Goal: Task Accomplishment & Management: Manage account settings

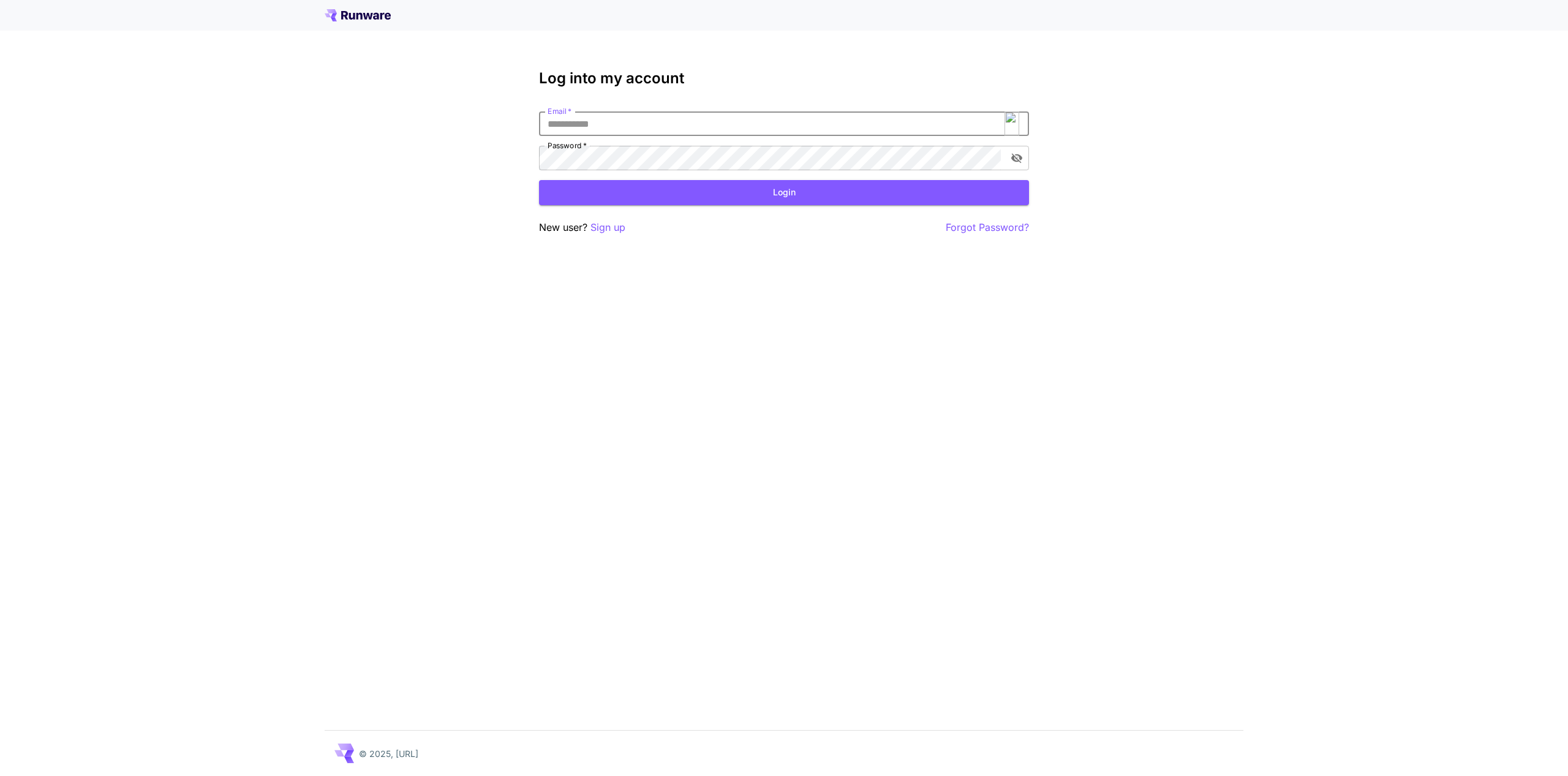
click at [884, 128] on input "Email   *" at bounding box center [784, 123] width 490 height 24
type input "**********"
click at [716, 193] on button "Login" at bounding box center [784, 192] width 490 height 25
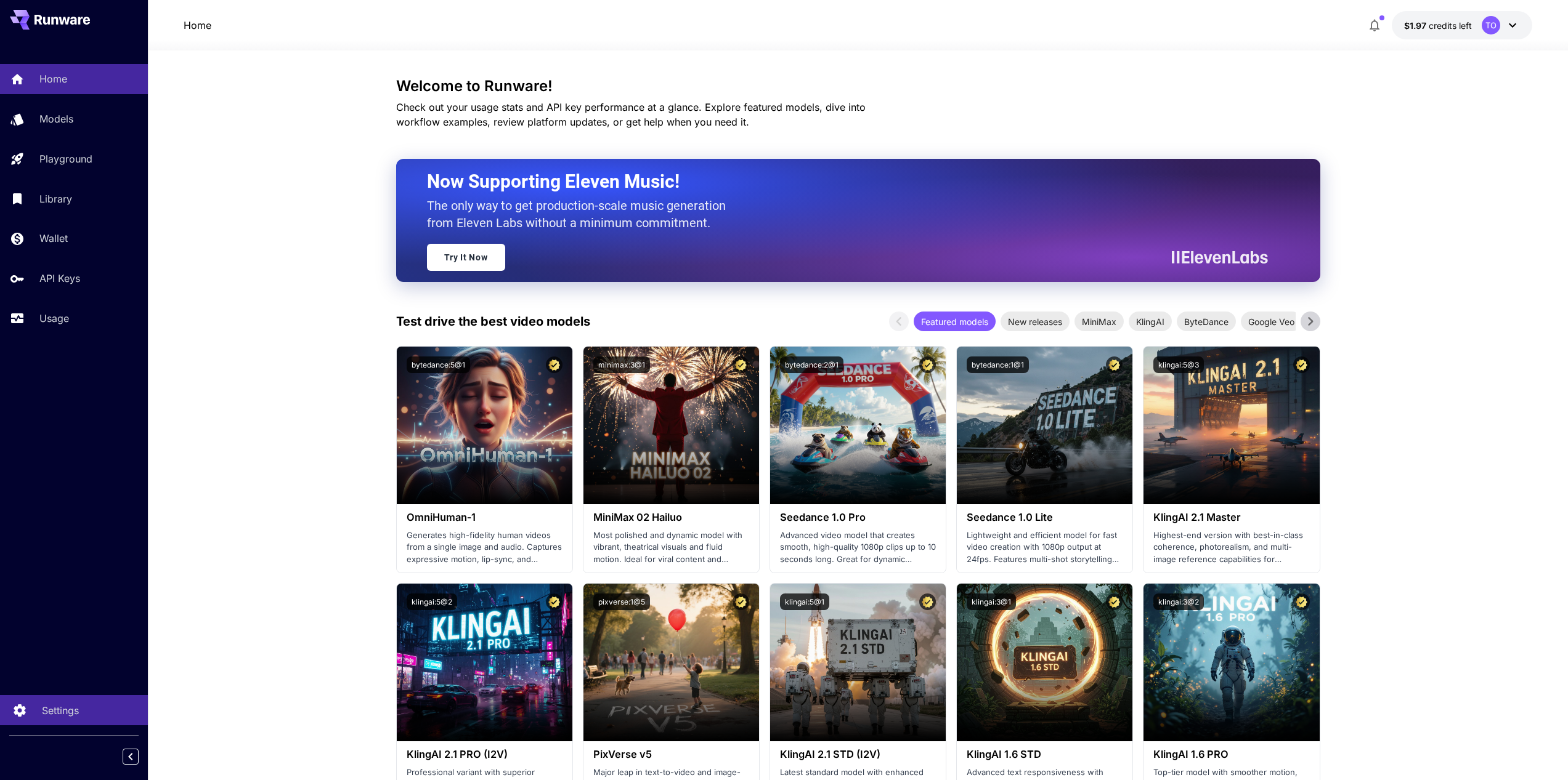
click at [46, 710] on p "Settings" at bounding box center [60, 710] width 37 height 15
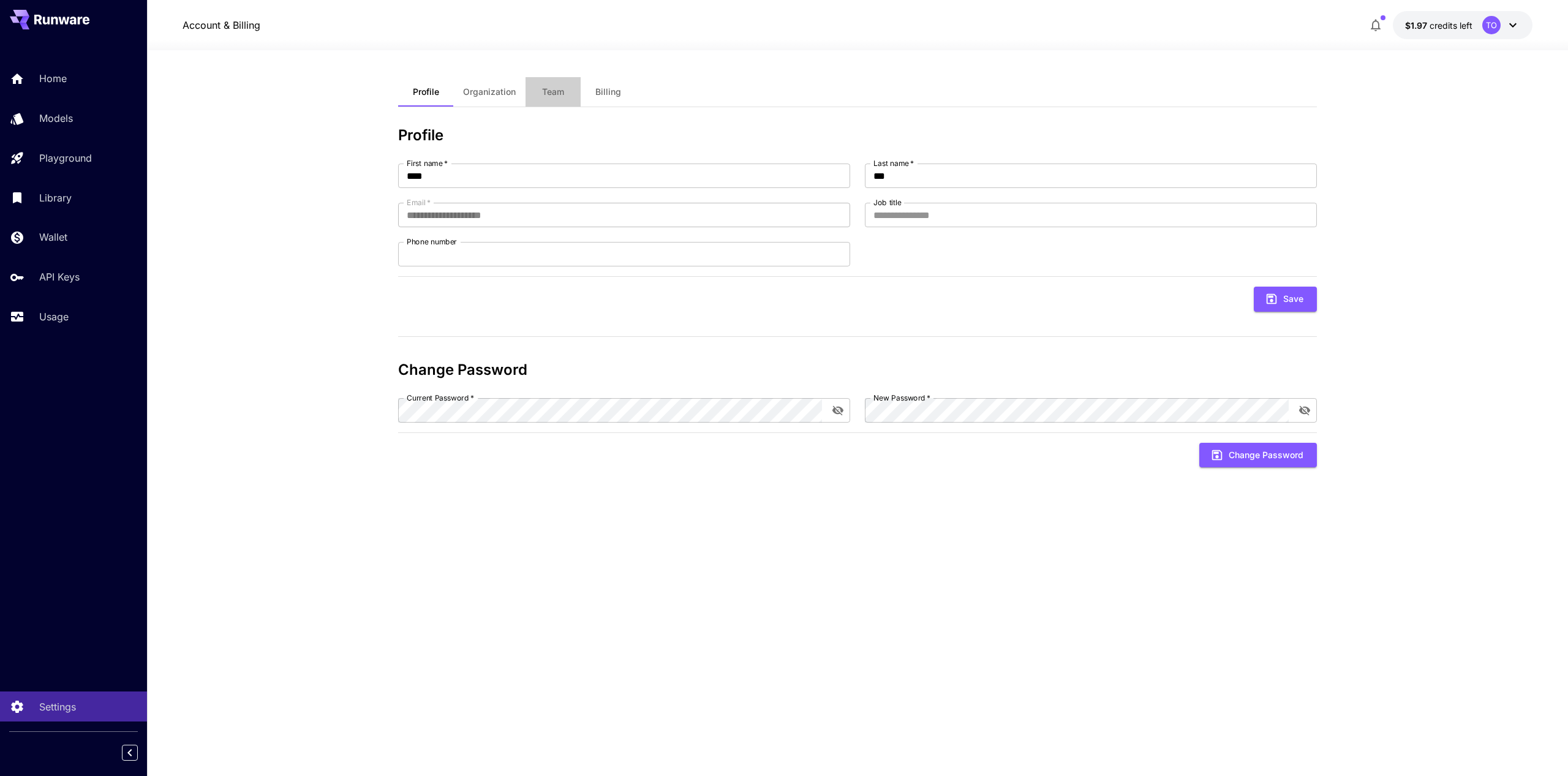
click at [554, 89] on span "Team" at bounding box center [553, 92] width 22 height 11
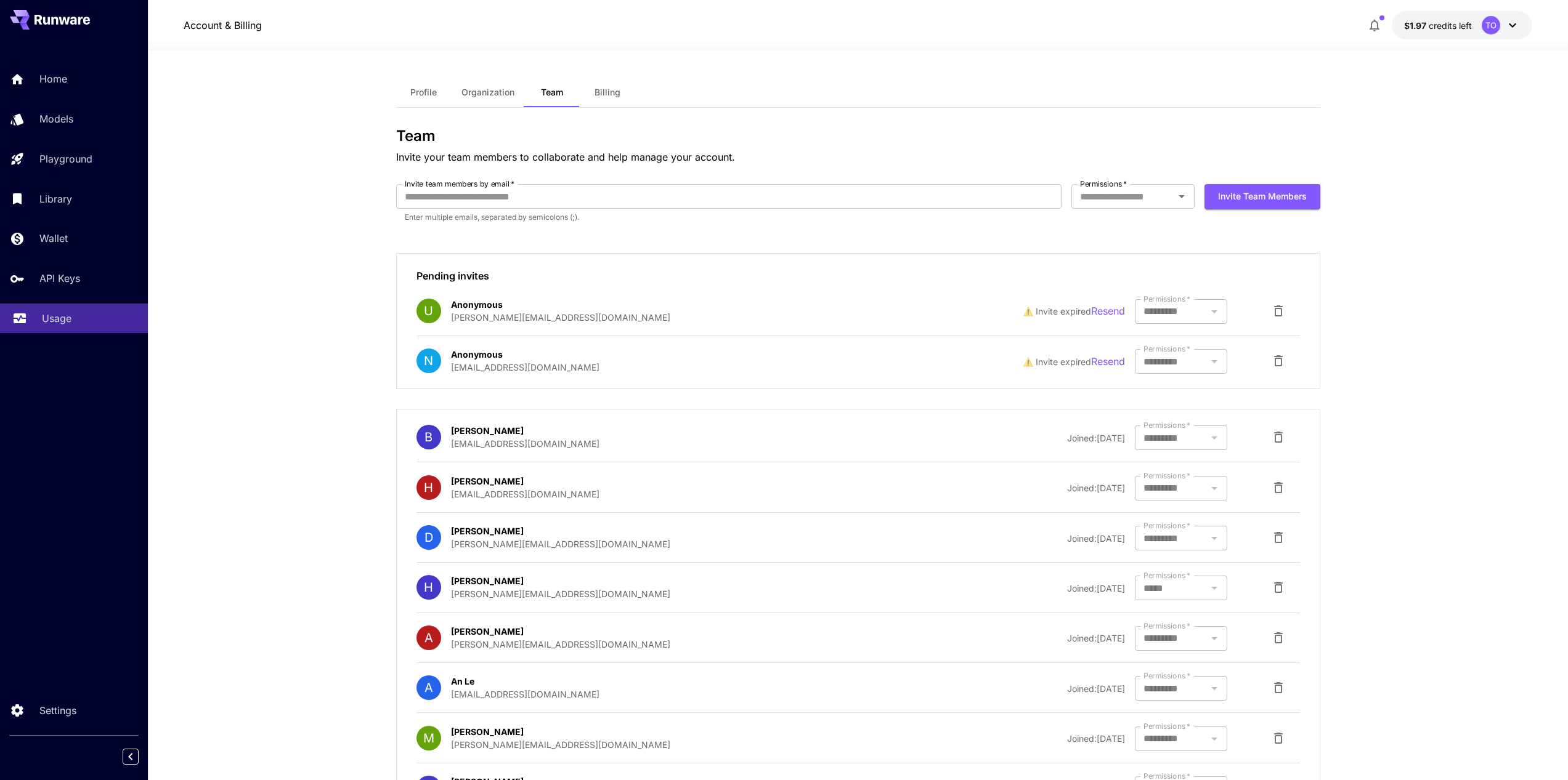
click at [62, 320] on p "Usage" at bounding box center [57, 318] width 29 height 15
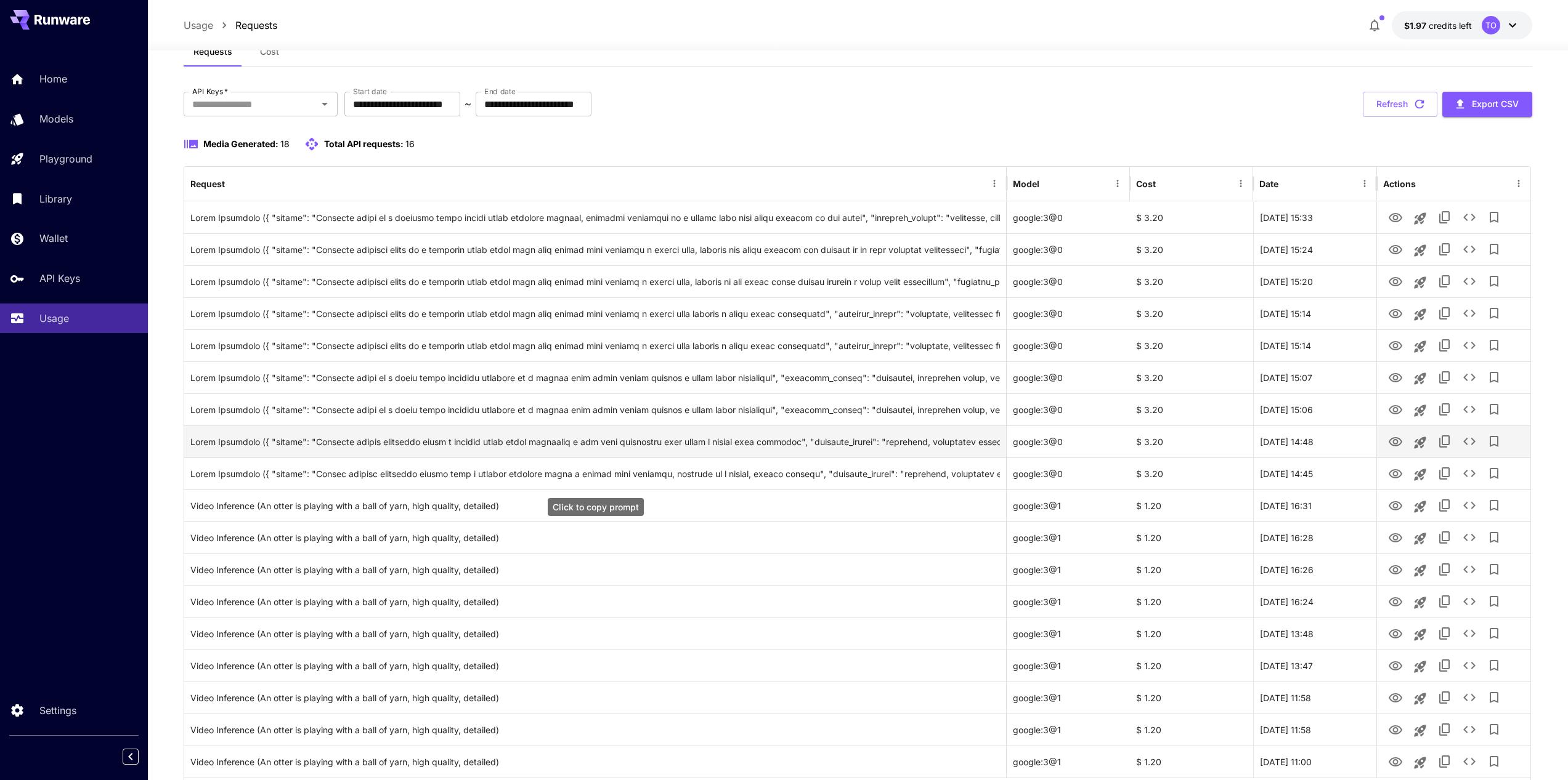
scroll to position [109, 0]
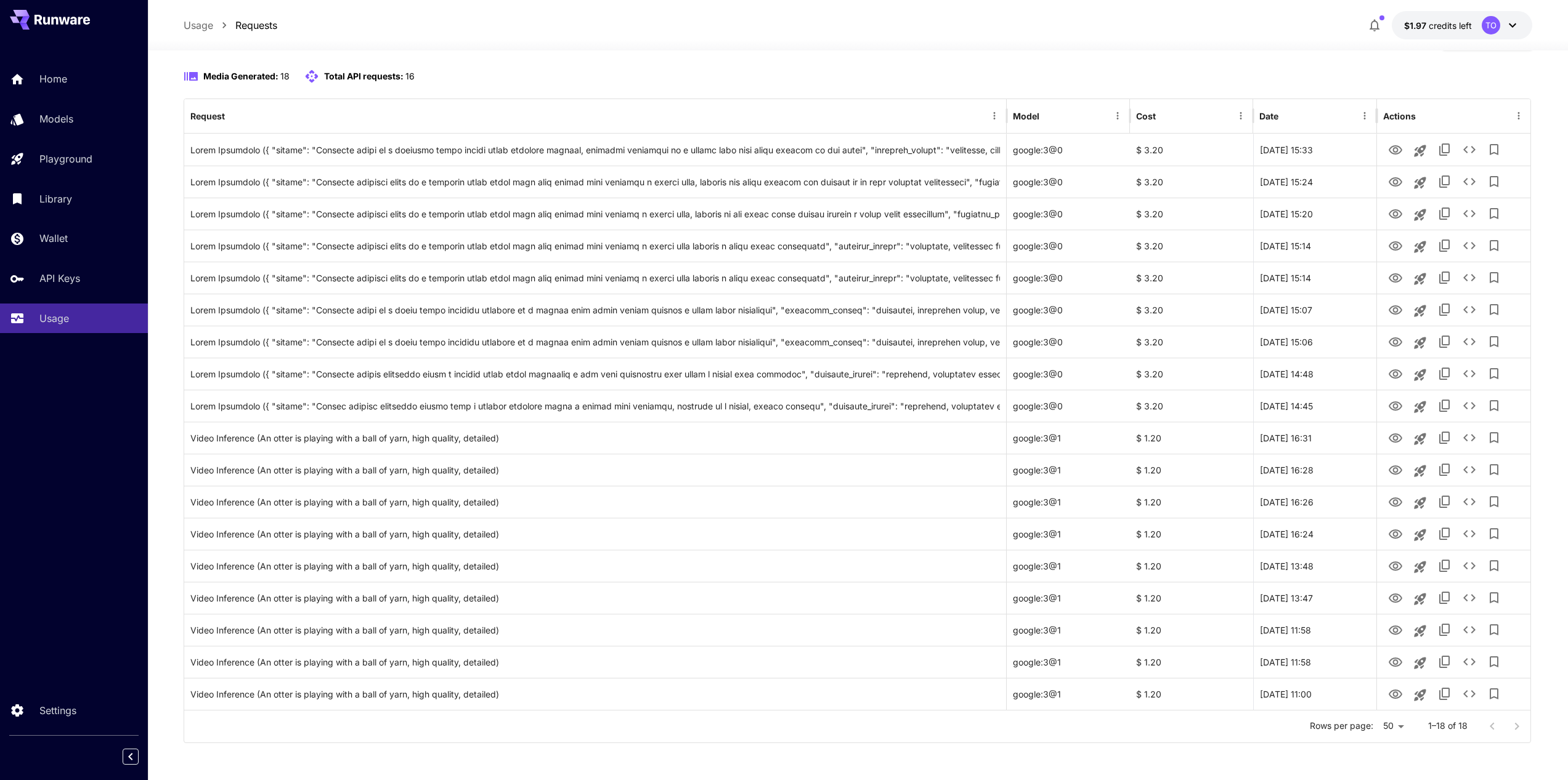
click at [1522, 724] on div at bounding box center [1504, 726] width 49 height 25
click at [1491, 727] on div at bounding box center [1504, 726] width 49 height 25
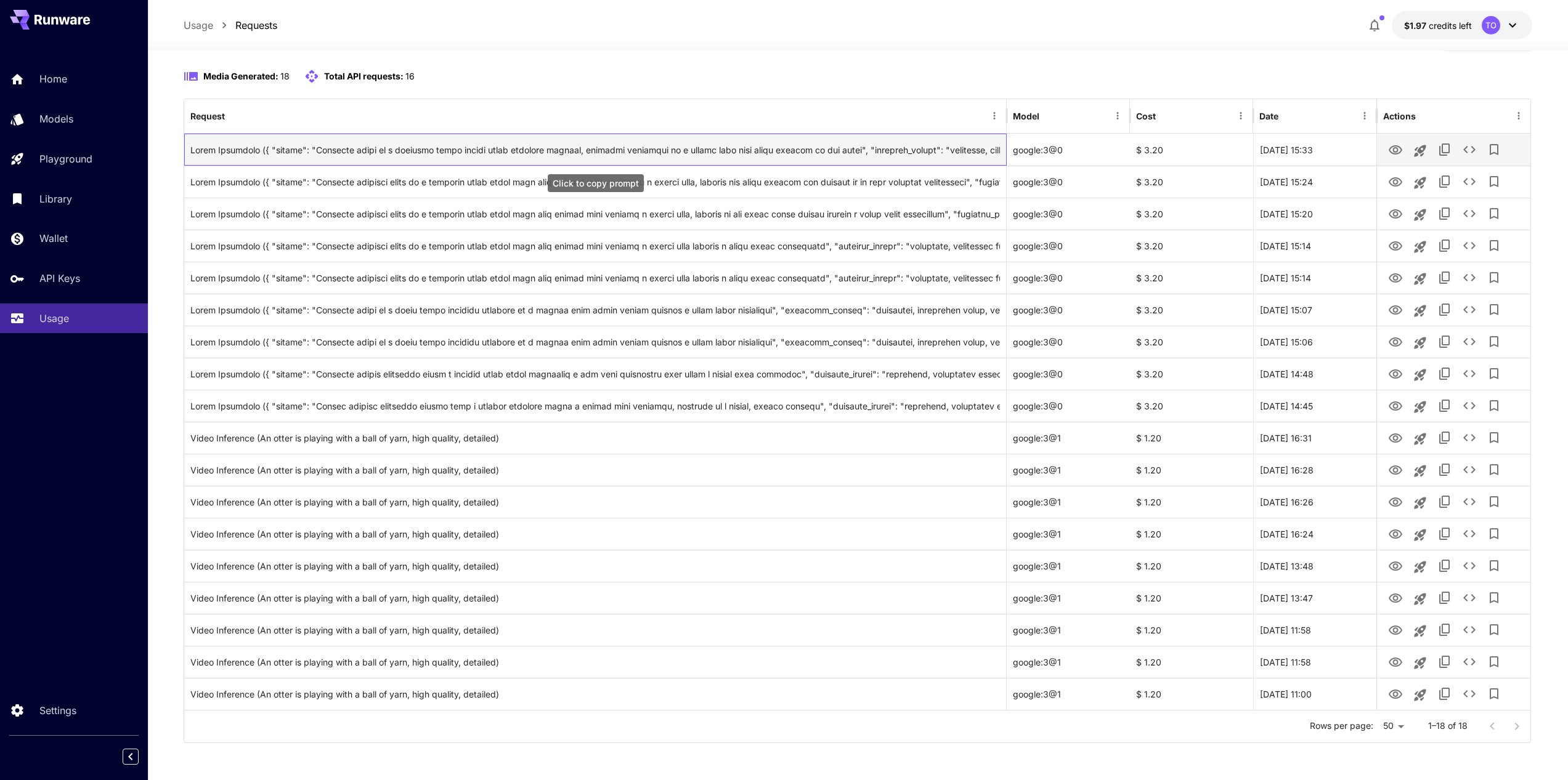
click at [604, 151] on div "Click to copy prompt" at bounding box center [595, 150] width 810 height 32
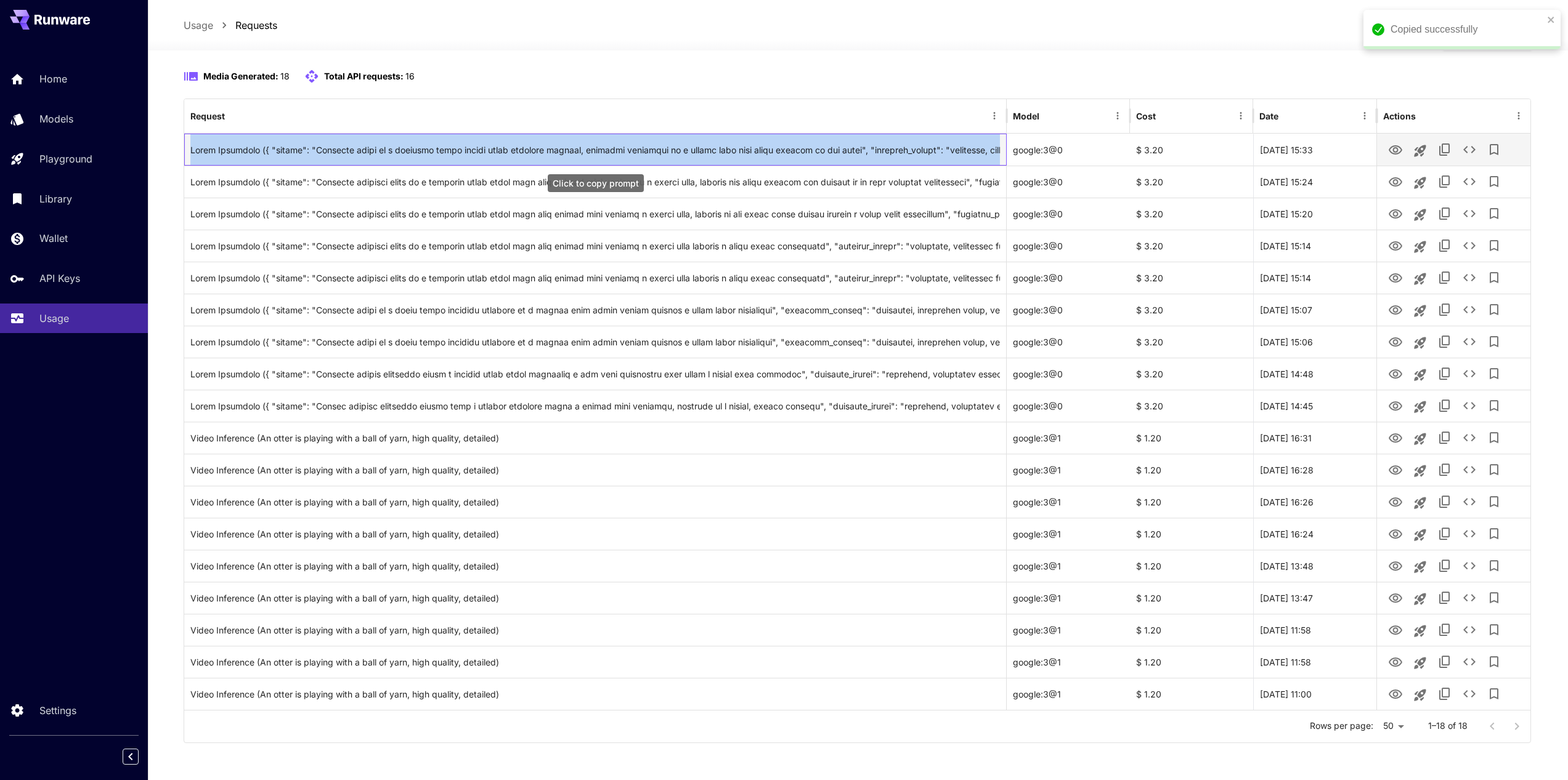
click at [604, 151] on div "Click to copy prompt" at bounding box center [595, 150] width 810 height 32
click at [1392, 150] on icon "View" at bounding box center [1395, 150] width 15 height 15
click at [1552, 15] on icon "close" at bounding box center [1551, 20] width 8 height 10
click at [1551, 21] on icon "close" at bounding box center [1550, 20] width 6 height 6
click at [1554, 70] on div "**********" at bounding box center [784, 336] width 1568 height 889
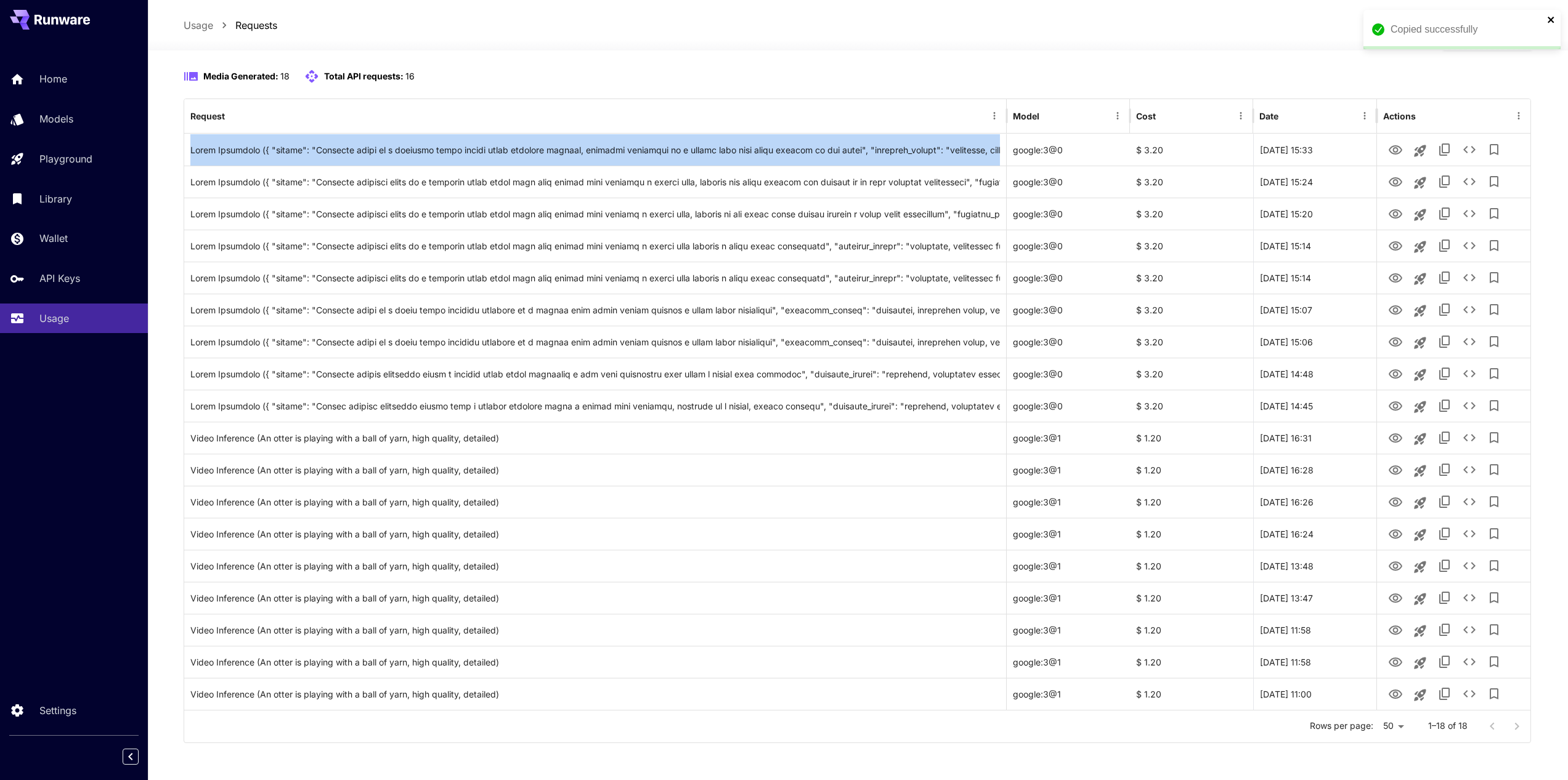
click at [1553, 16] on icon "close" at bounding box center [1551, 20] width 8 height 10
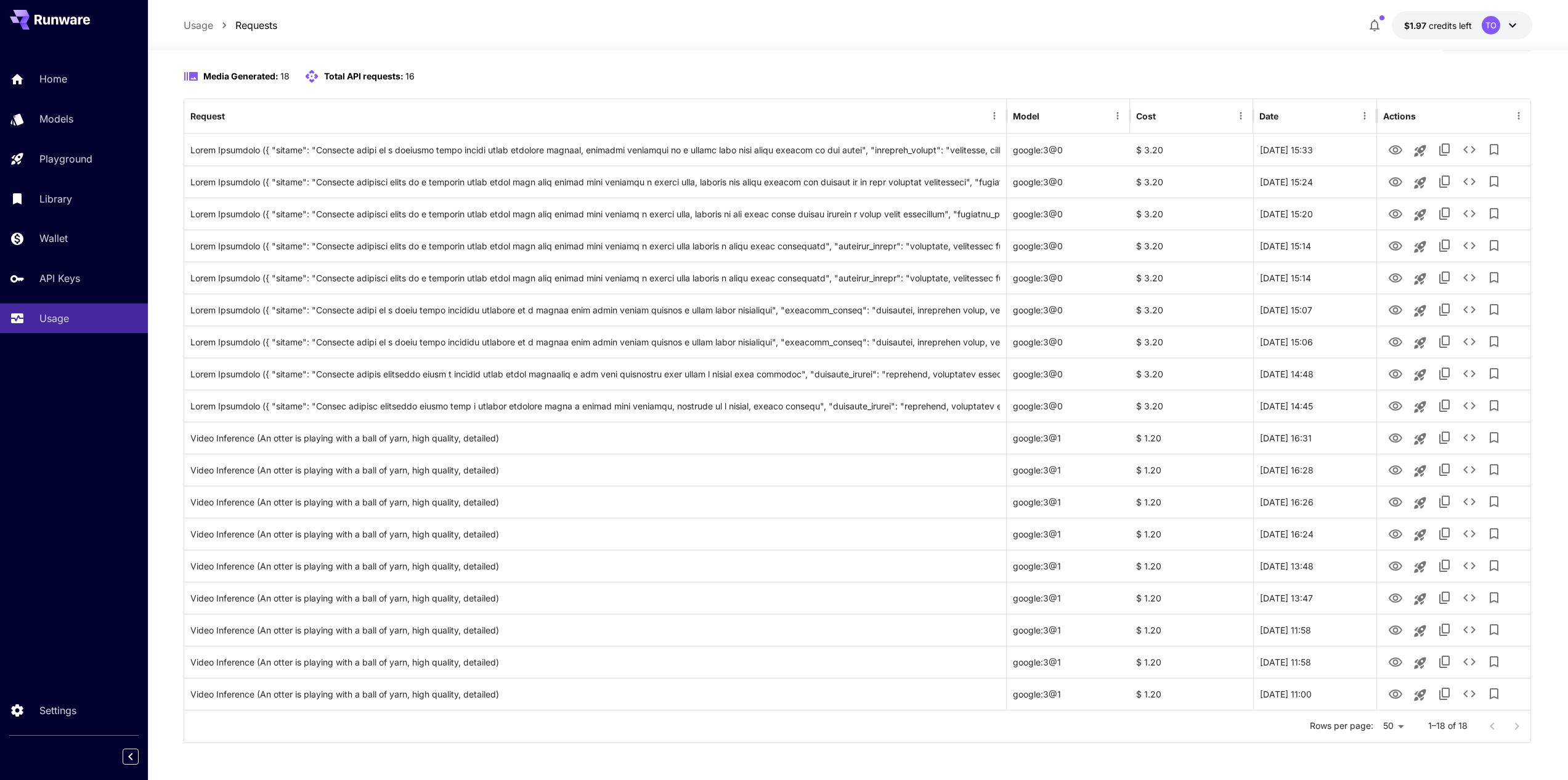
click at [992, 18] on div "Usage Requests $1.97 credits left TO" at bounding box center [858, 25] width 1349 height 28
